Goal: Transaction & Acquisition: Purchase product/service

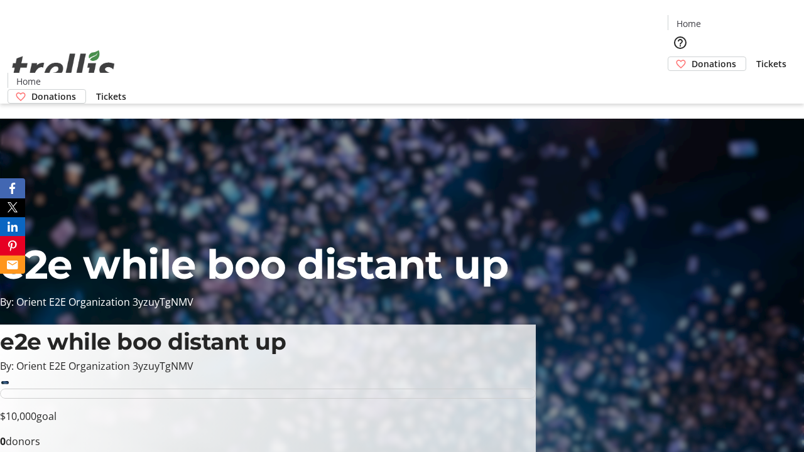
click at [691, 57] on span "Donations" at bounding box center [713, 63] width 45 height 13
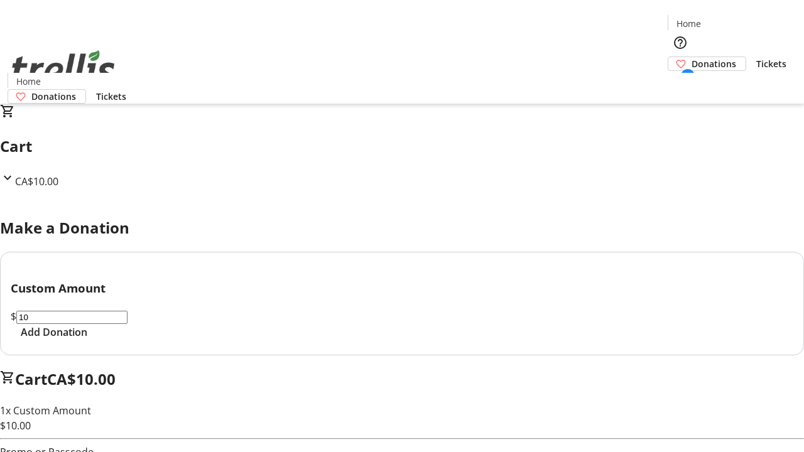
select select "CA"
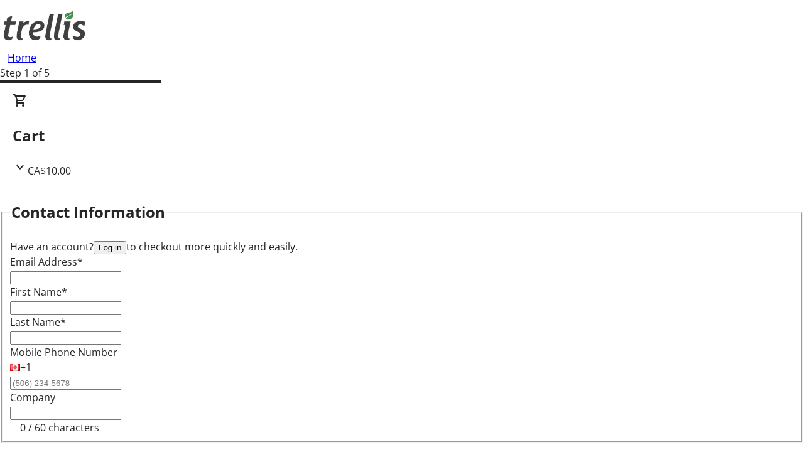
click at [126, 241] on button "Log in" at bounding box center [110, 247] width 33 height 13
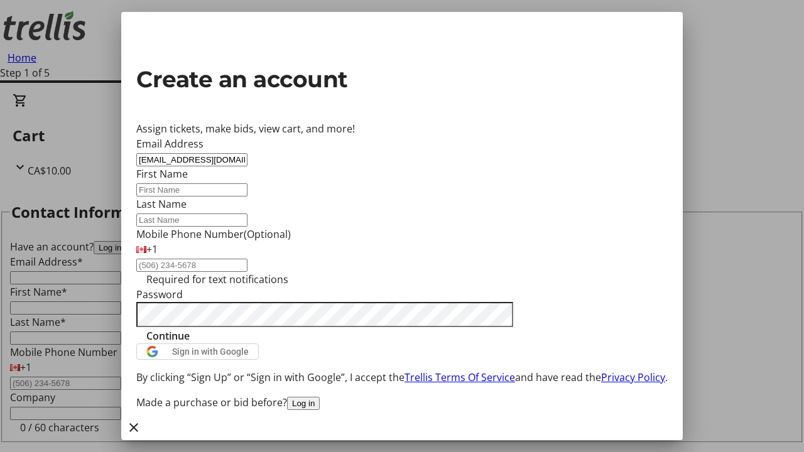
type input "[EMAIL_ADDRESS][DOMAIN_NAME]"
type input "Laurel"
type input "[PERSON_NAME]"
click at [190, 343] on span "Continue" at bounding box center [167, 335] width 43 height 15
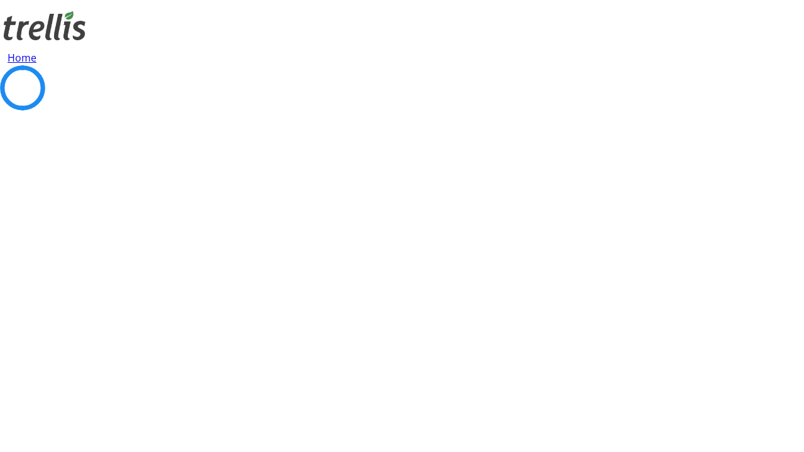
scroll to position [168, 0]
select select "BC"
select select "CA"
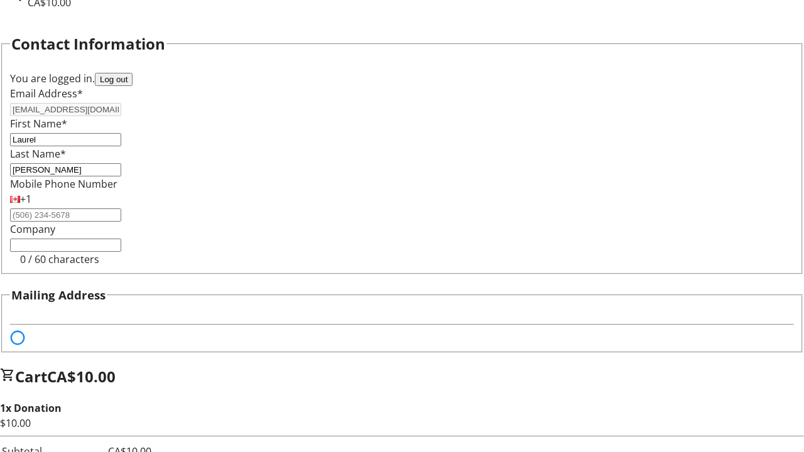
select select "BC"
select select "CA"
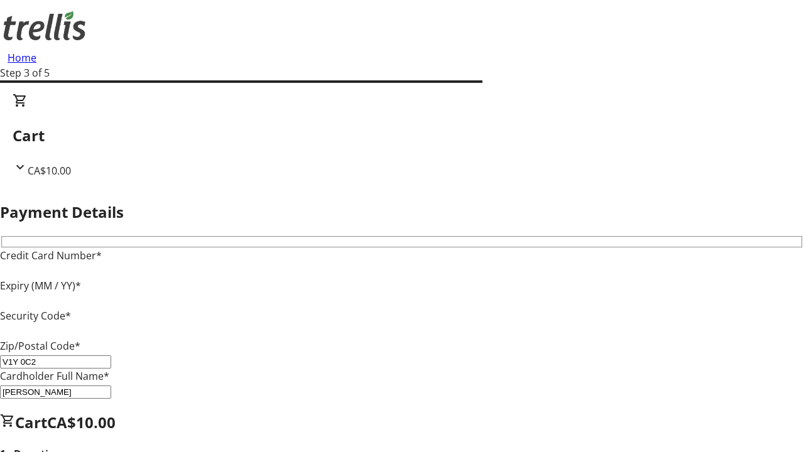
type input "V1Y 0C2"
